Goal: Task Accomplishment & Management: Manage account settings

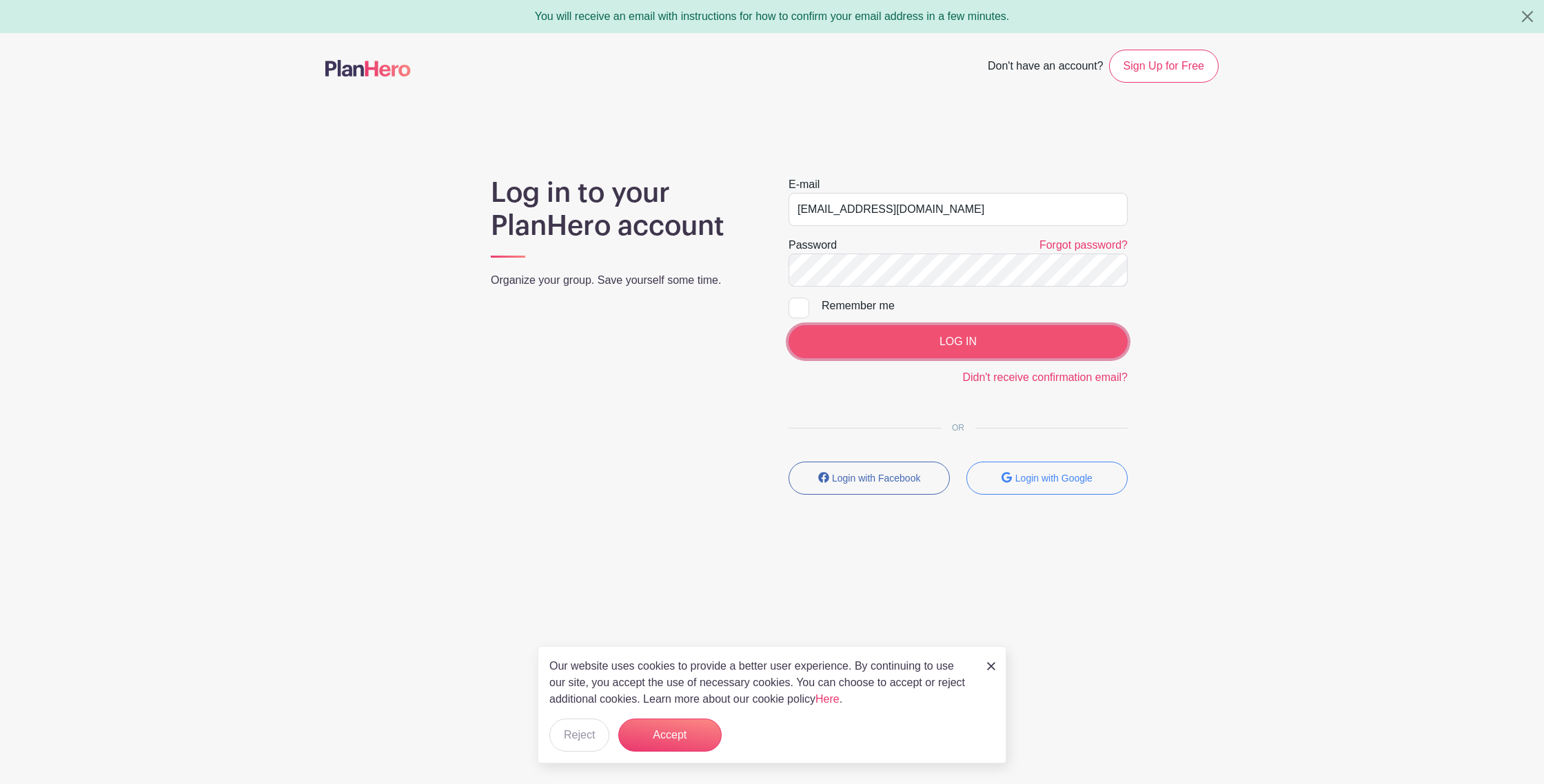
click at [854, 347] on input "LOG IN" at bounding box center [958, 341] width 340 height 33
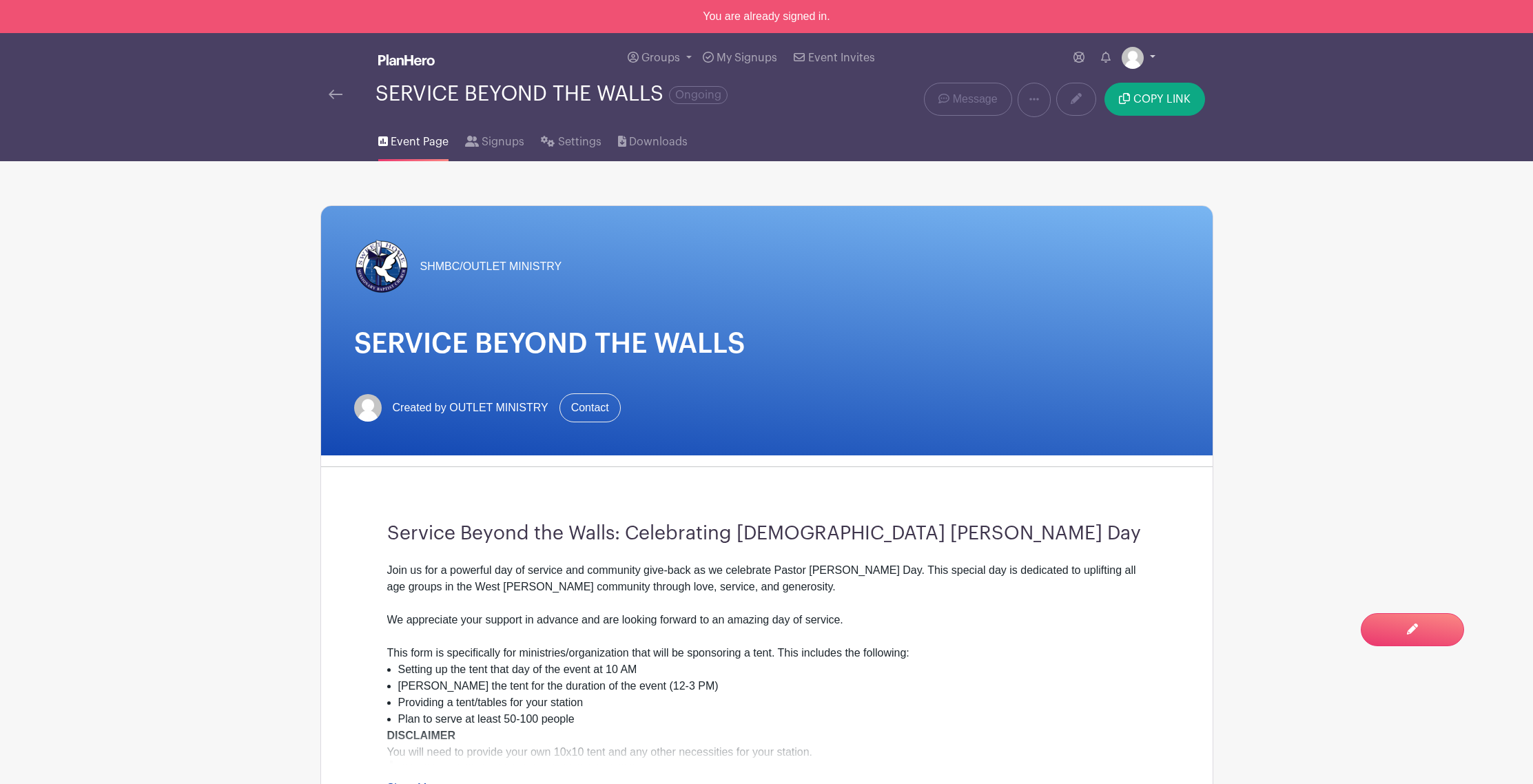
click at [1136, 59] on img at bounding box center [1133, 58] width 22 height 22
click at [585, 151] on link "Settings" at bounding box center [571, 139] width 60 height 44
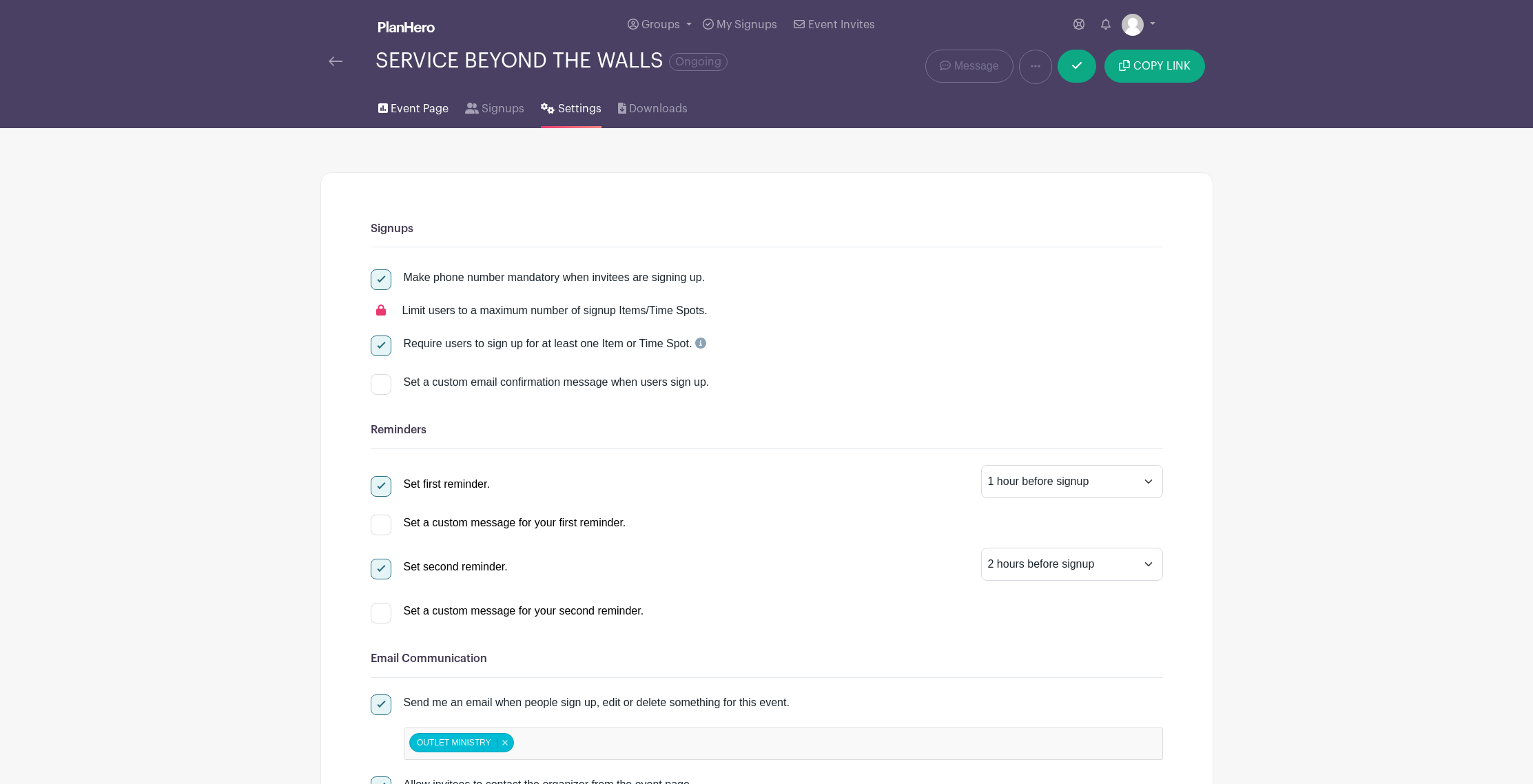
click at [416, 107] on span "Event Page" at bounding box center [420, 108] width 58 height 17
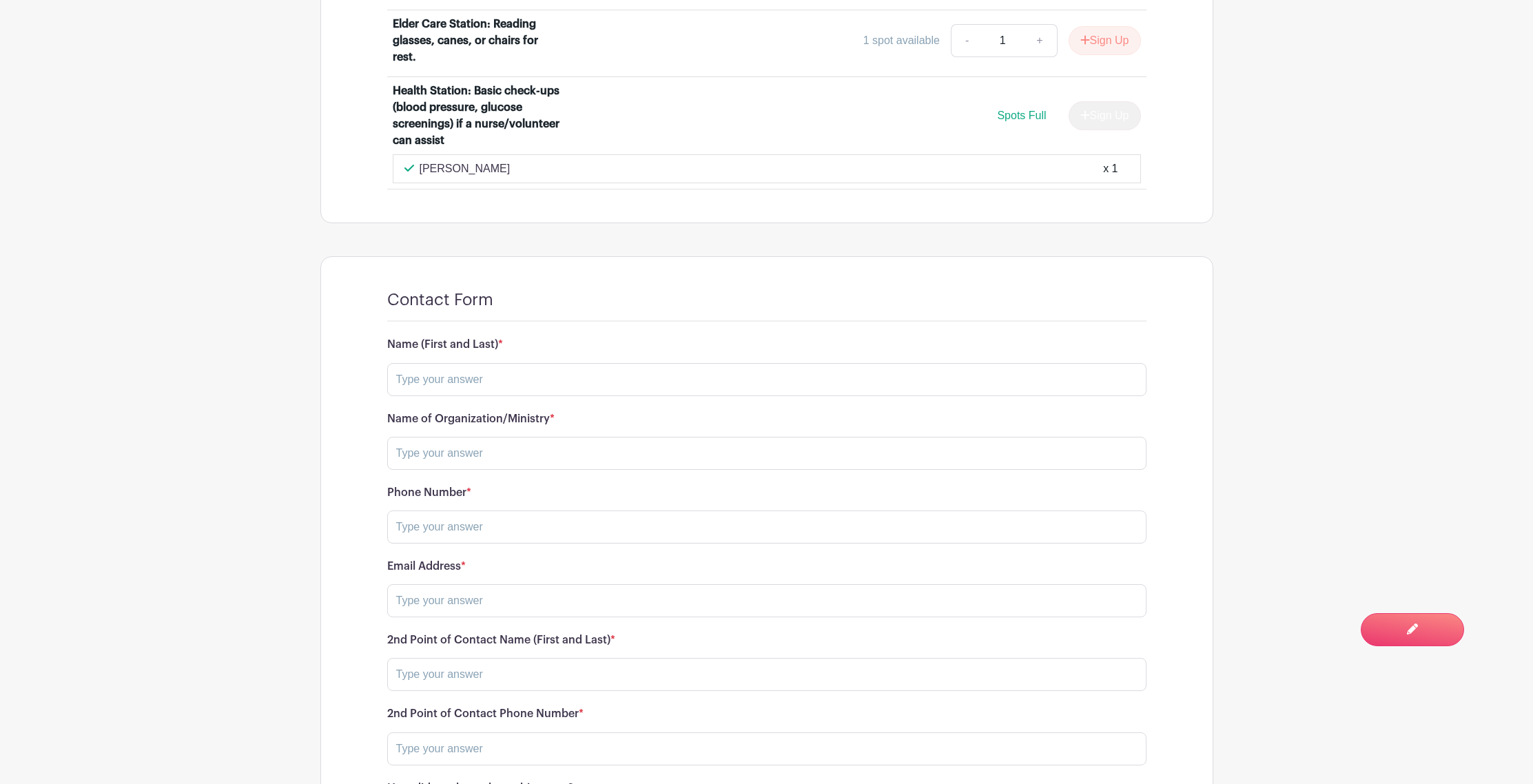
scroll to position [2266, 0]
